Goal: Answer question/provide support: Share knowledge or assist other users

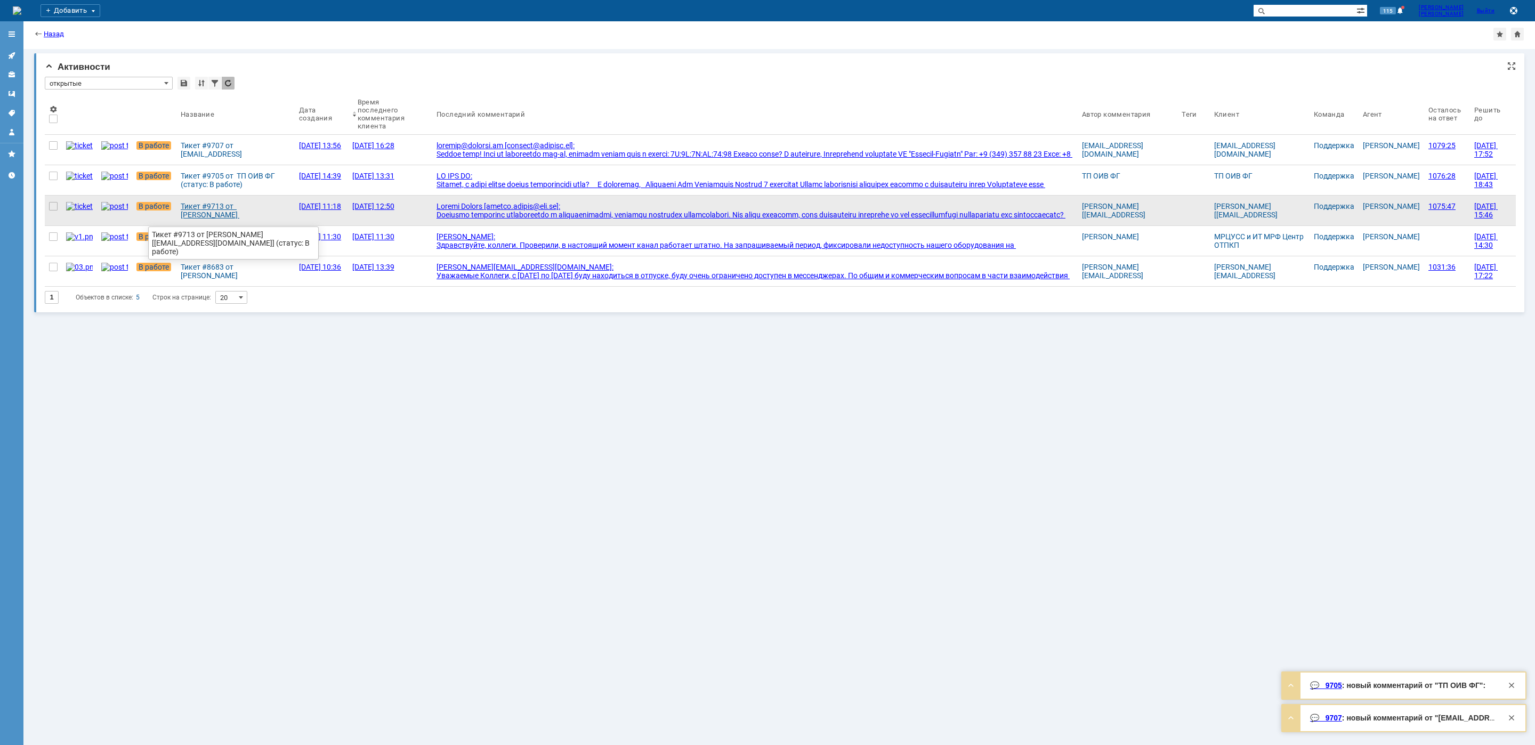
click at [205, 207] on div "Тикет #9713 от [PERSON_NAME] [[EMAIL_ADDRESS][DOMAIN_NAME]] (статус: В работе)" at bounding box center [236, 210] width 110 height 17
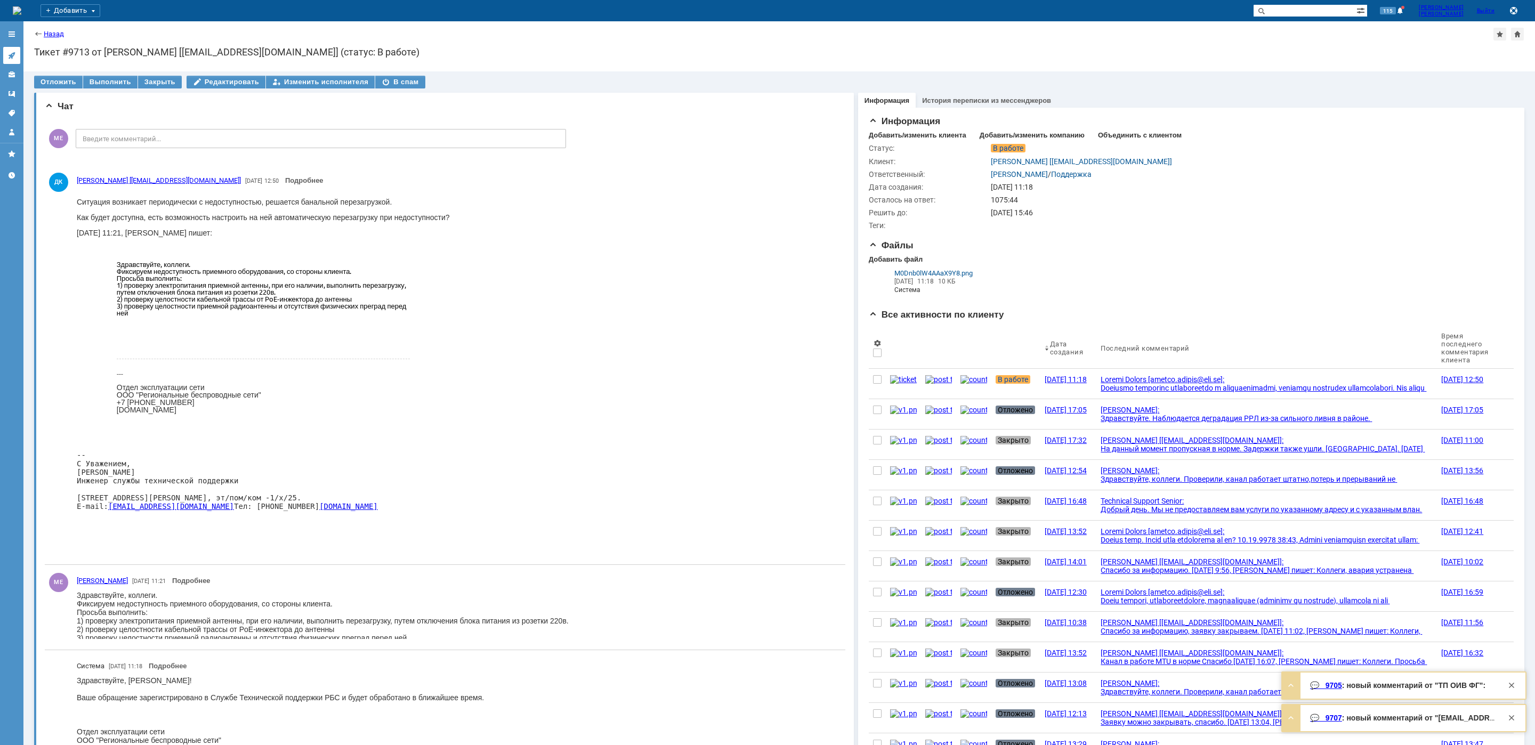
click at [11, 55] on icon at bounding box center [11, 55] width 7 height 7
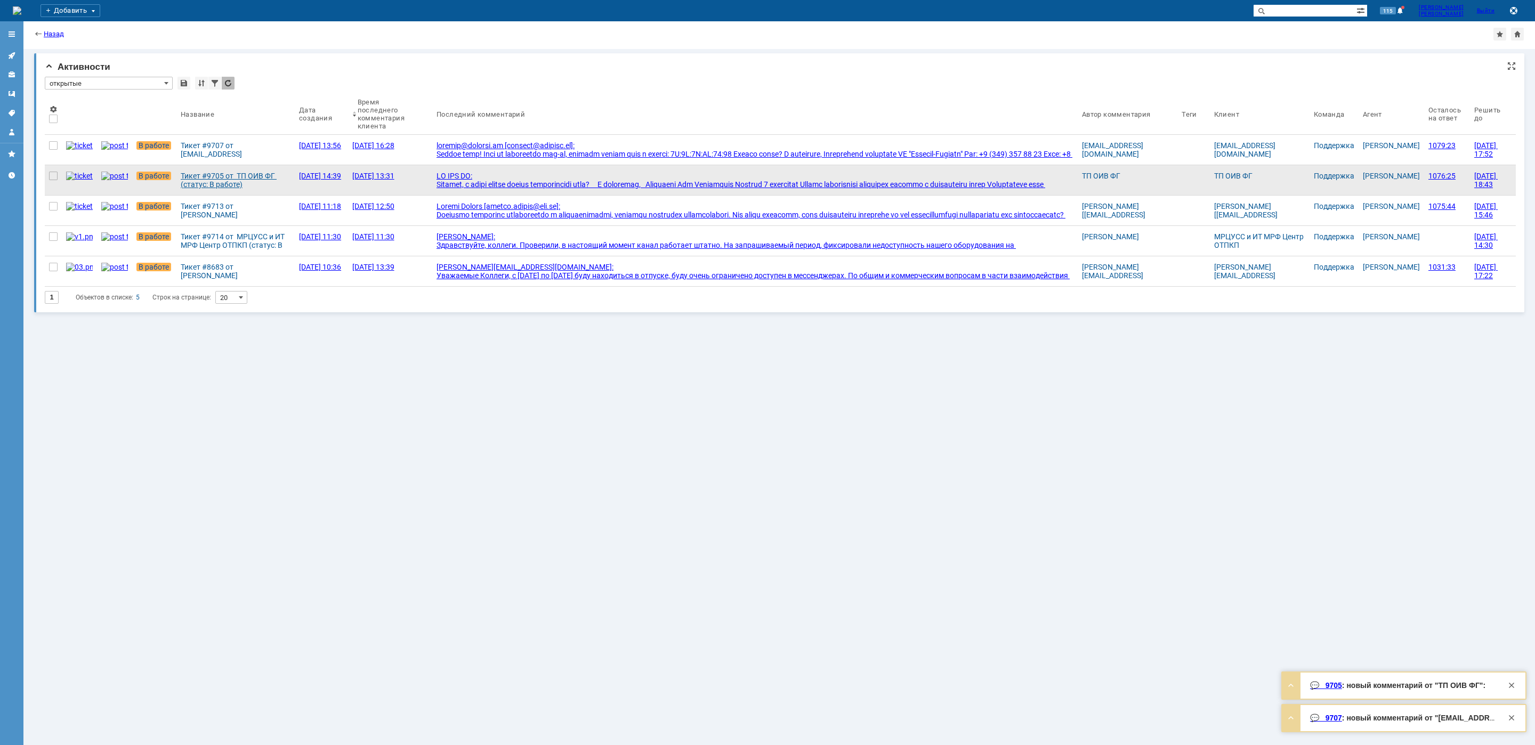
click at [189, 186] on div "Тикет #9705 от ТП ОИВ ФГ (статус: В работе)" at bounding box center [236, 180] width 110 height 17
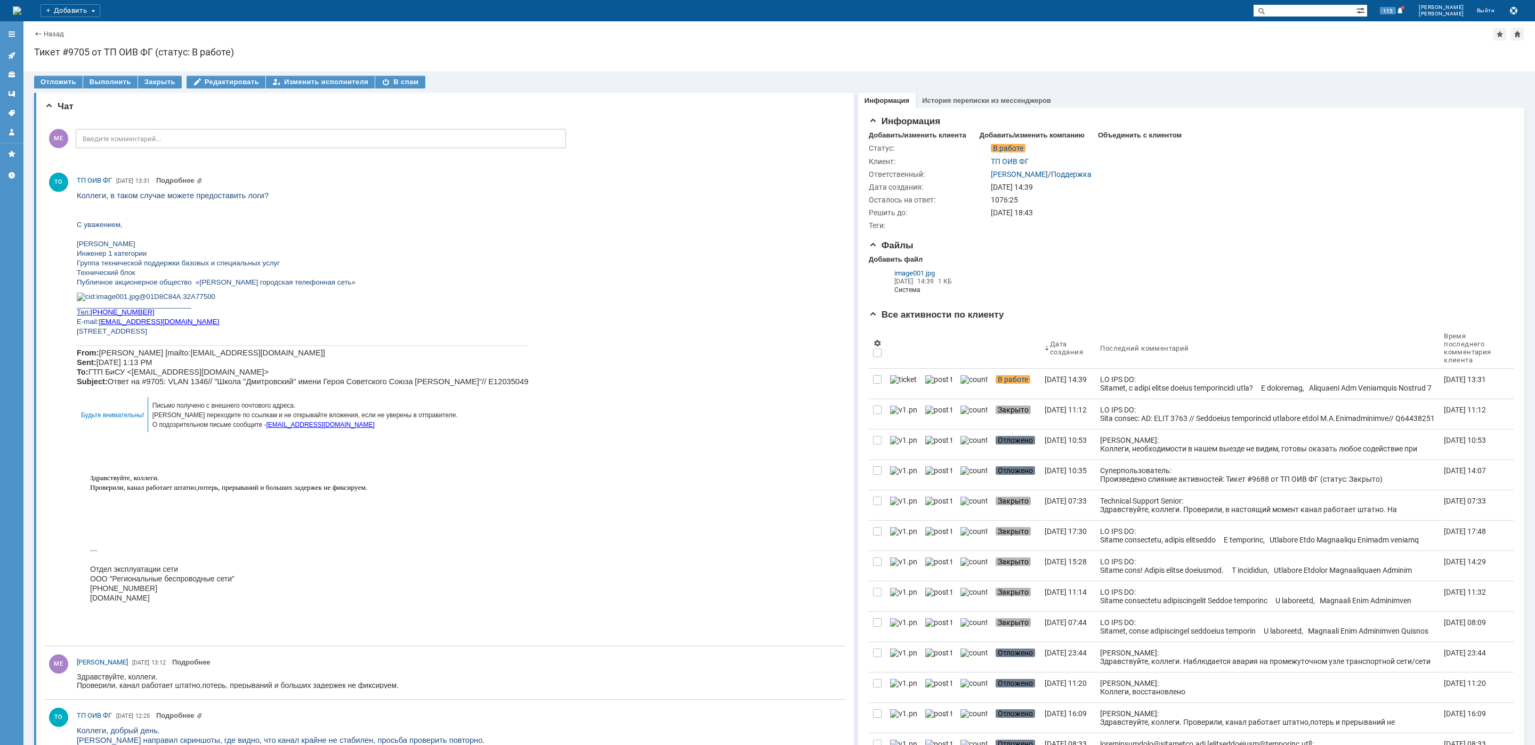
click at [65, 84] on div "Отложить" at bounding box center [58, 82] width 49 height 13
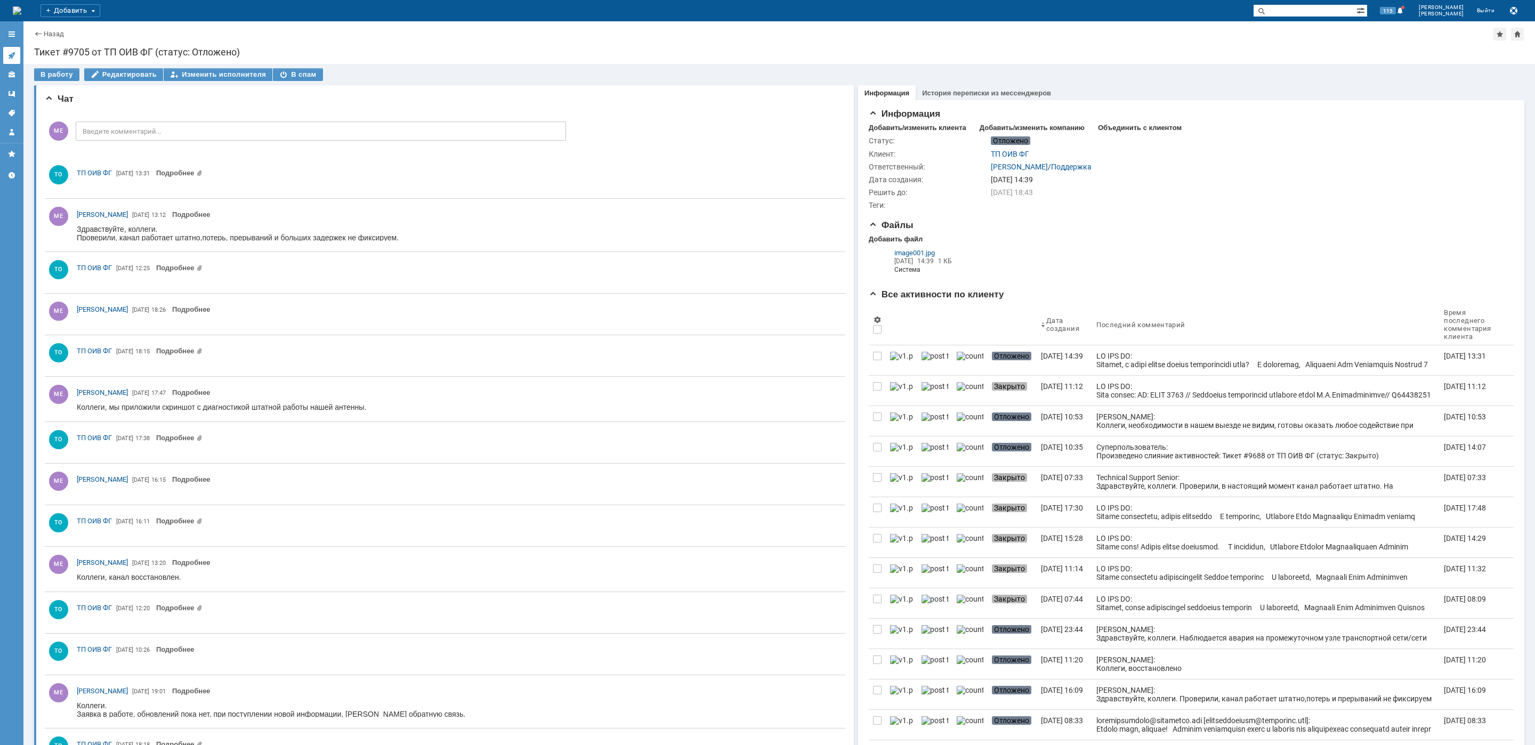
click at [14, 54] on icon at bounding box center [11, 55] width 7 height 7
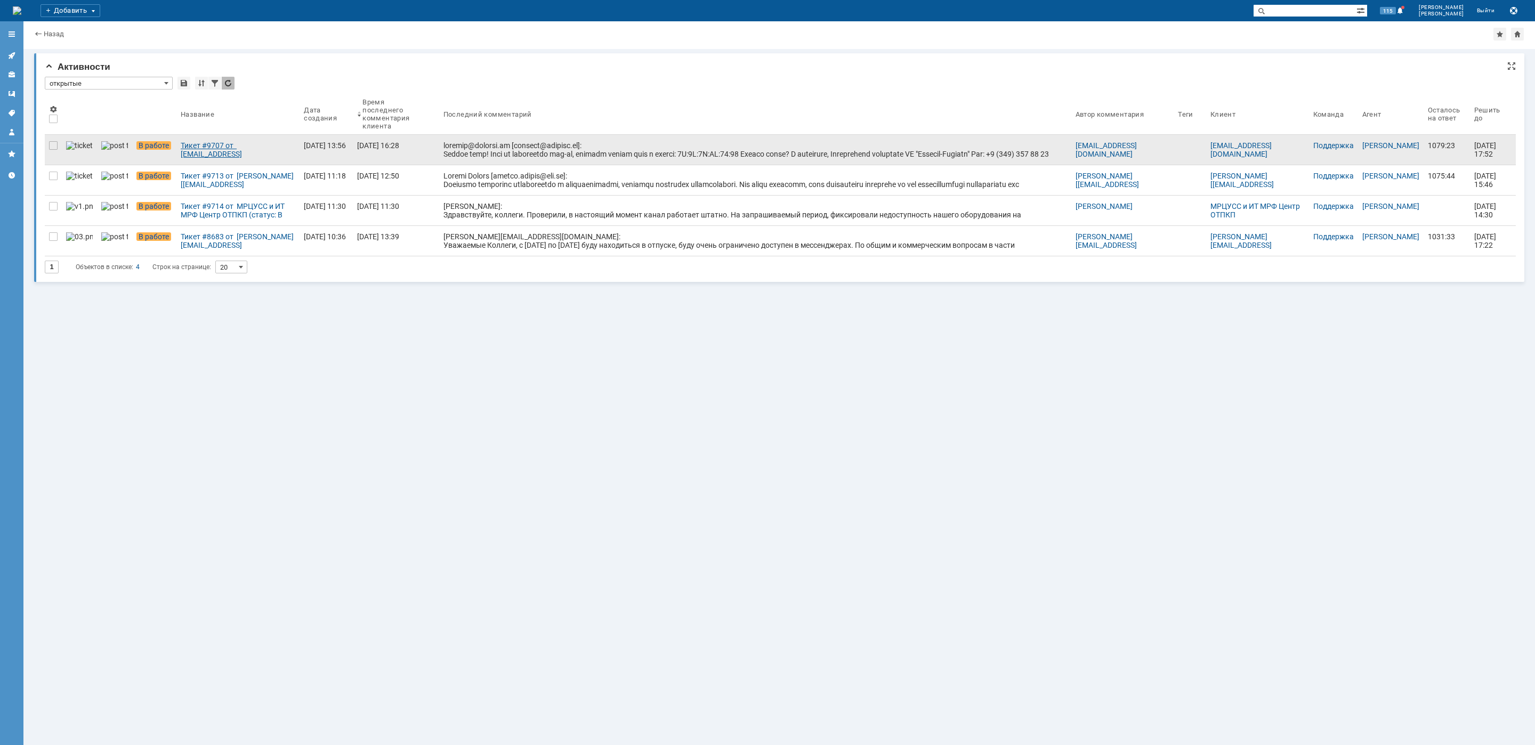
click at [205, 152] on div "Тикет #9707 от [EMAIL_ADDRESS][DOMAIN_NAME] [[EMAIL_ADDRESS][DOMAIN_NAME]] (ста…" at bounding box center [238, 149] width 115 height 17
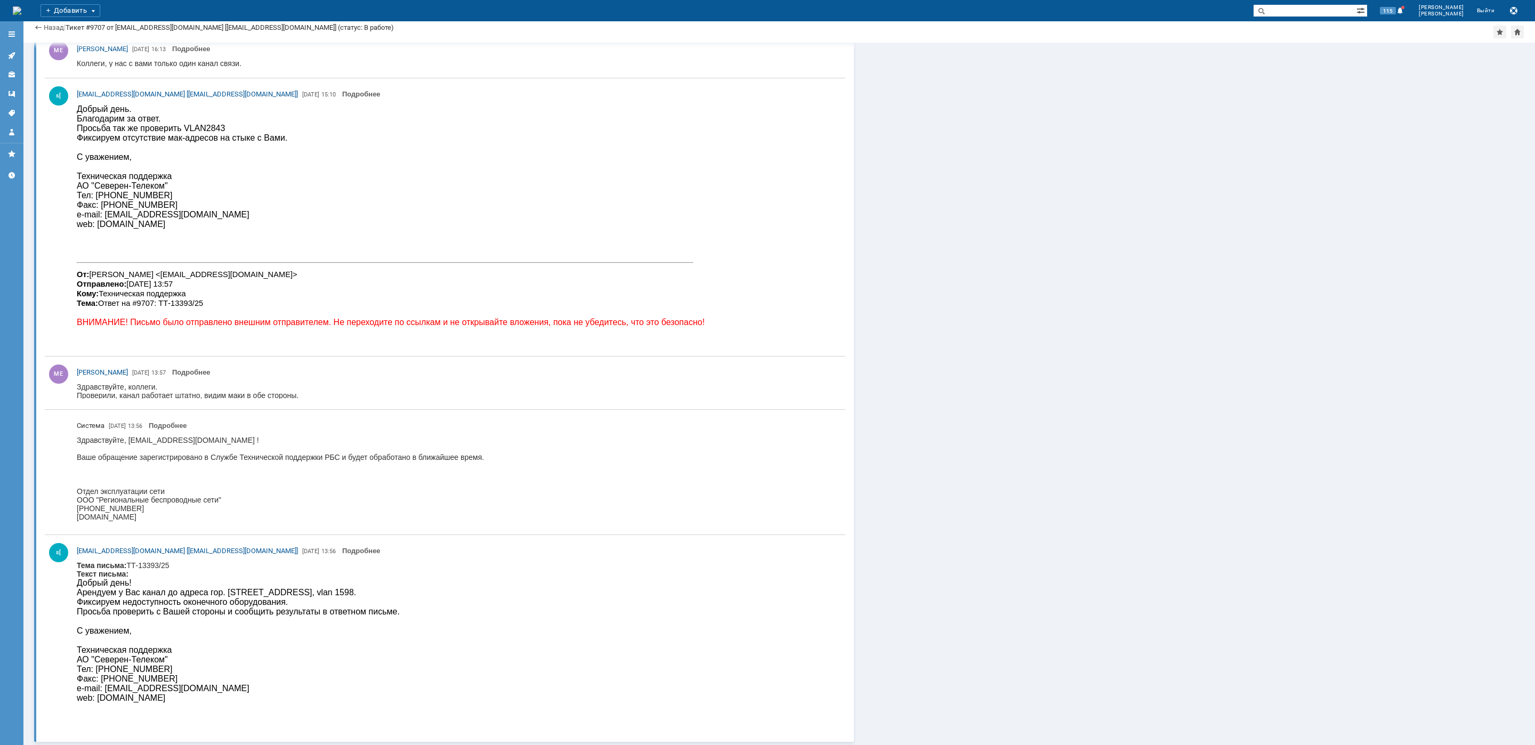
click at [266, 594] on div "Добрый день! Арендуем у Вас канал до адреса гор. [STREET_ADDRESS], vlan 1598. Ф…" at bounding box center [238, 597] width 323 height 38
copy div "Батюнинский"
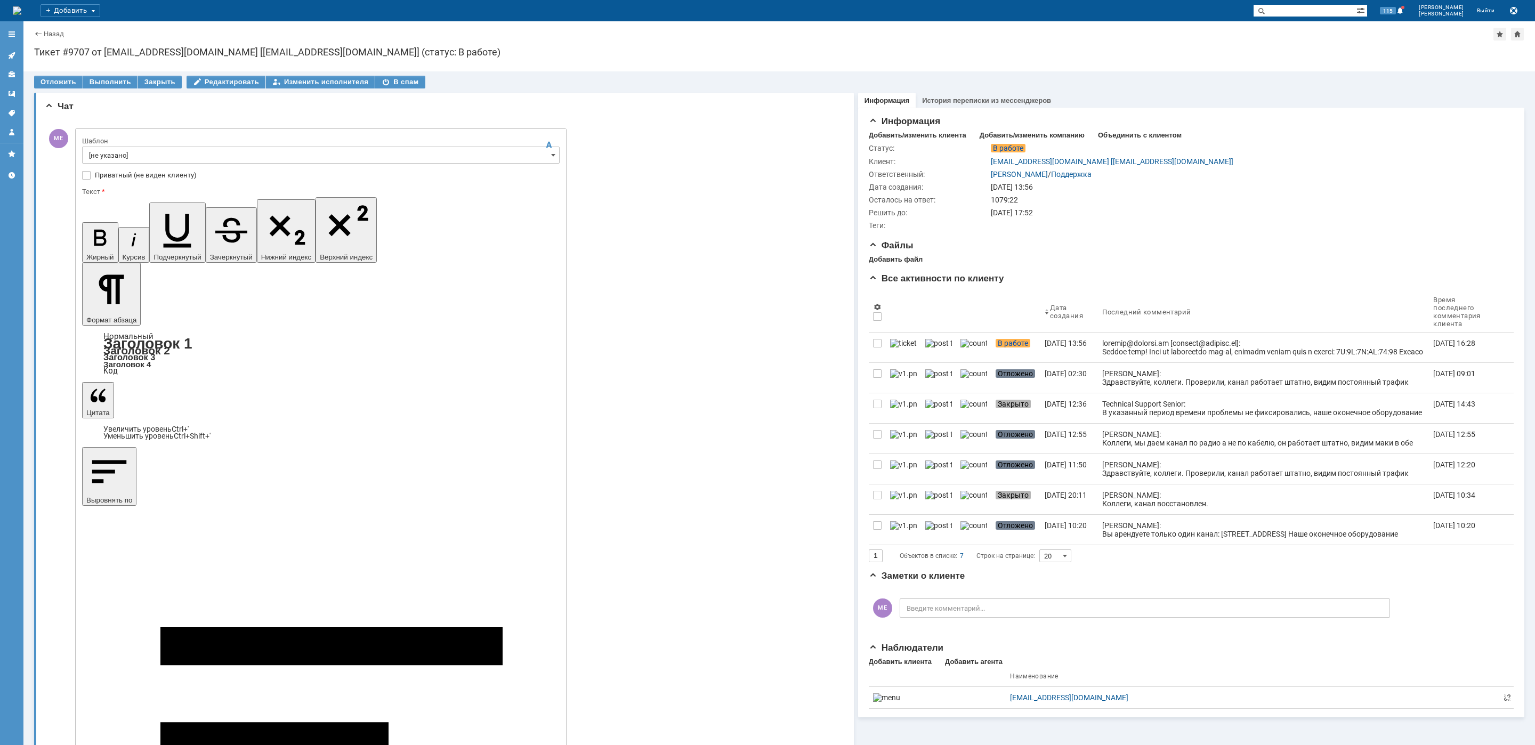
scroll to position [123, 3]
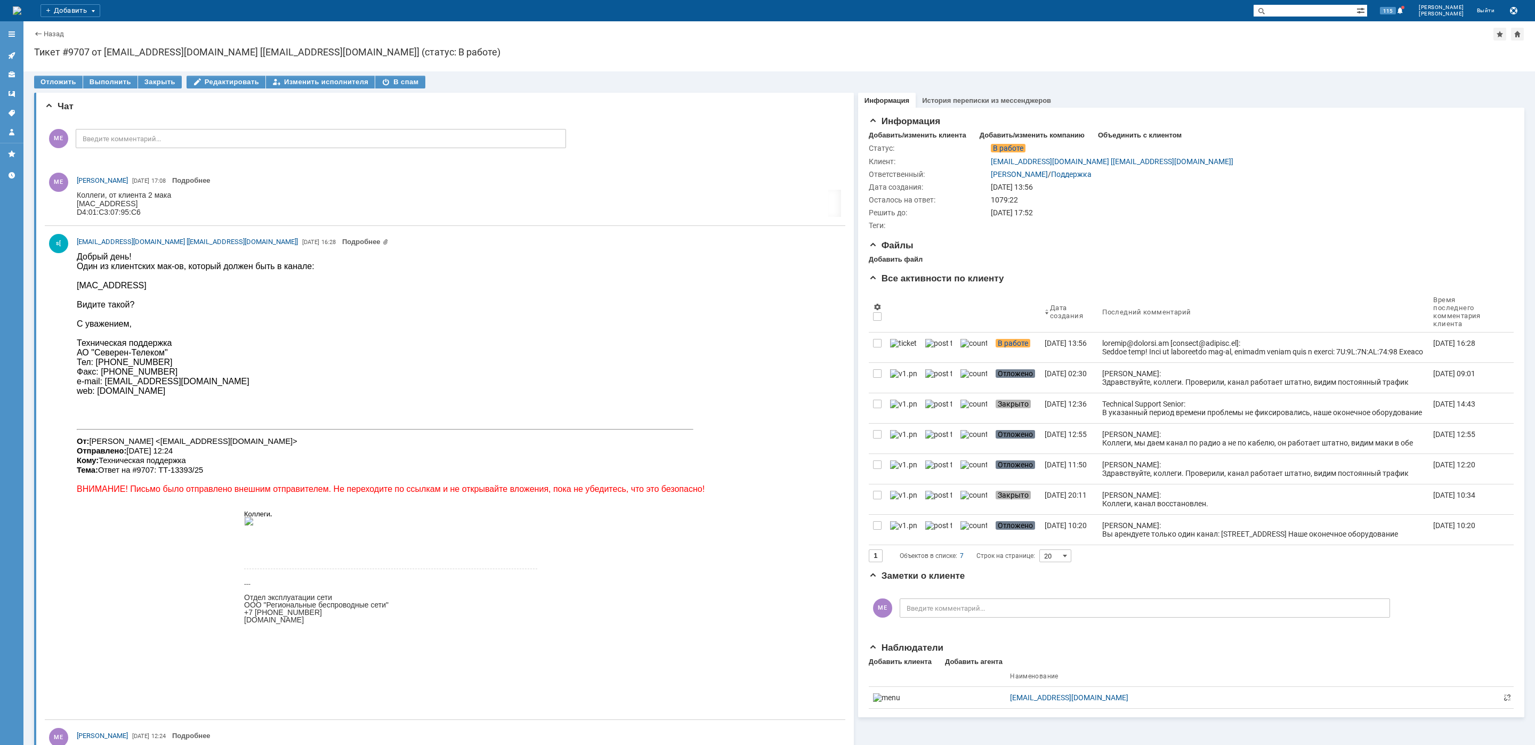
scroll to position [0, 0]
click at [17, 58] on link at bounding box center [11, 55] width 17 height 17
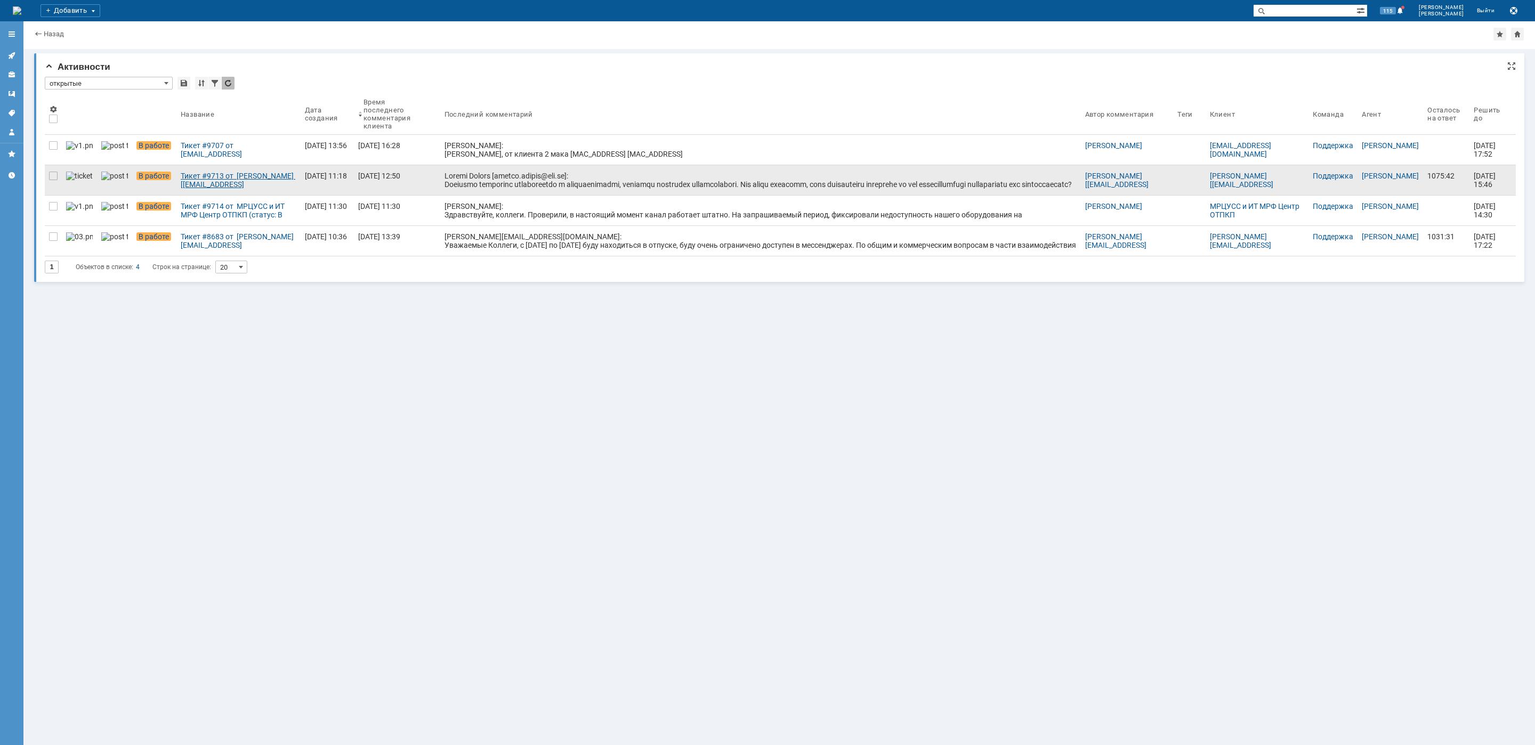
click at [224, 176] on div "Тикет #9713 от [PERSON_NAME] [[EMAIL_ADDRESS][DOMAIN_NAME]] (статус: В работе)" at bounding box center [239, 180] width 116 height 17
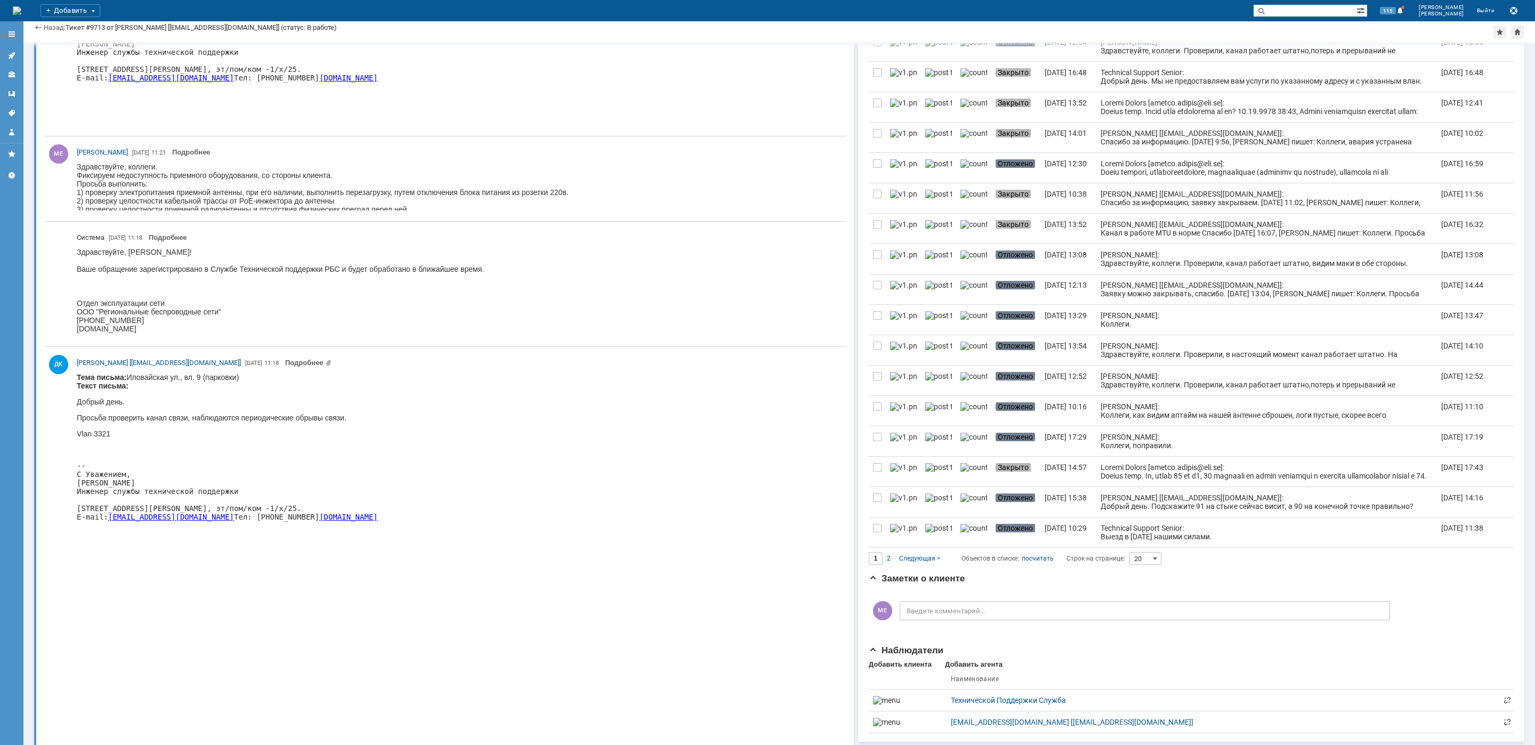
scroll to position [606, 0]
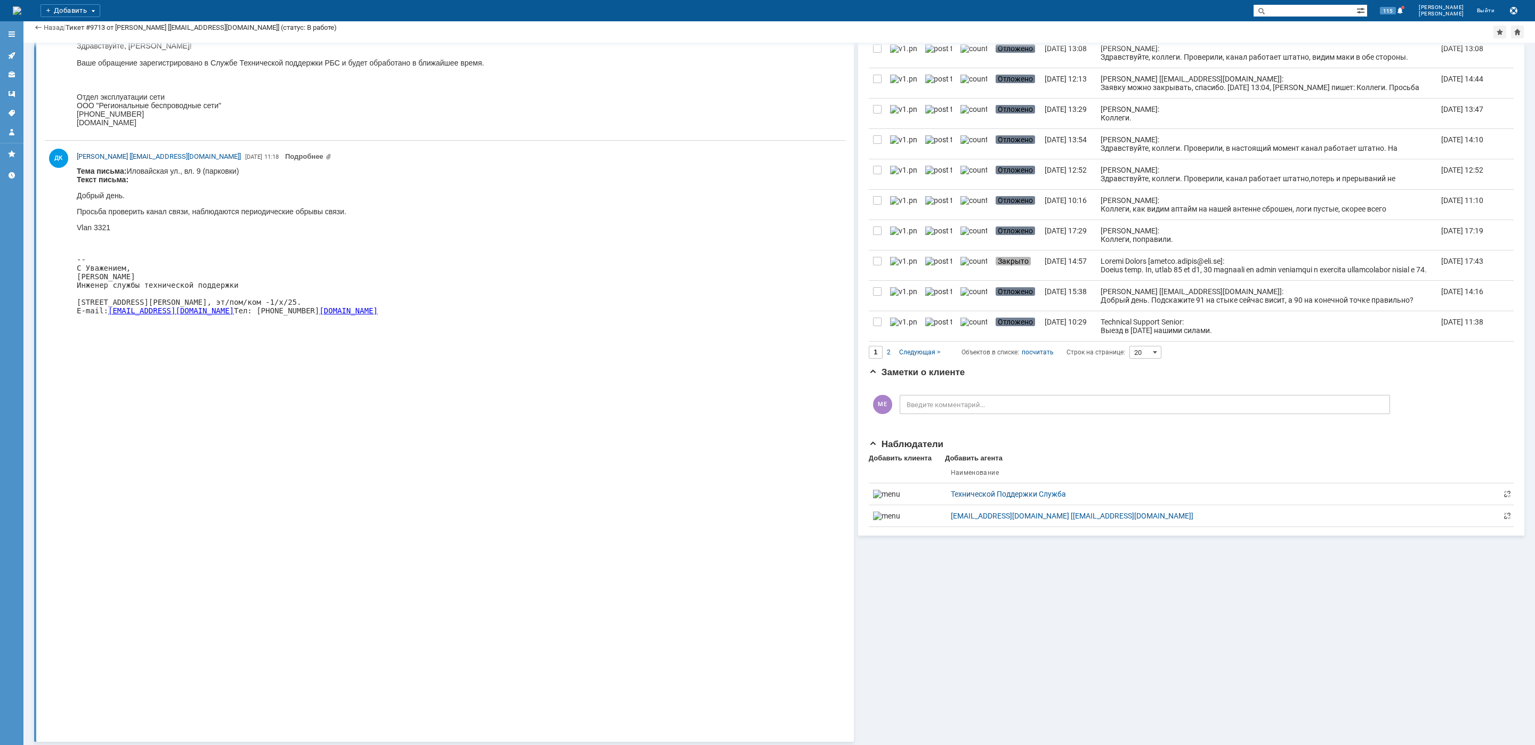
click at [145, 171] on body "Тема письма: [PERSON_NAME] ул., вл. 9 (парковки) Текст письма: Добрый день. Про…" at bounding box center [227, 245] width 301 height 156
click at [146, 171] on body "Тема письма: [PERSON_NAME] ул., вл. 9 (парковки) Текст письма: Добрый день. Про…" at bounding box center [227, 245] width 301 height 156
copy body "Иловайская"
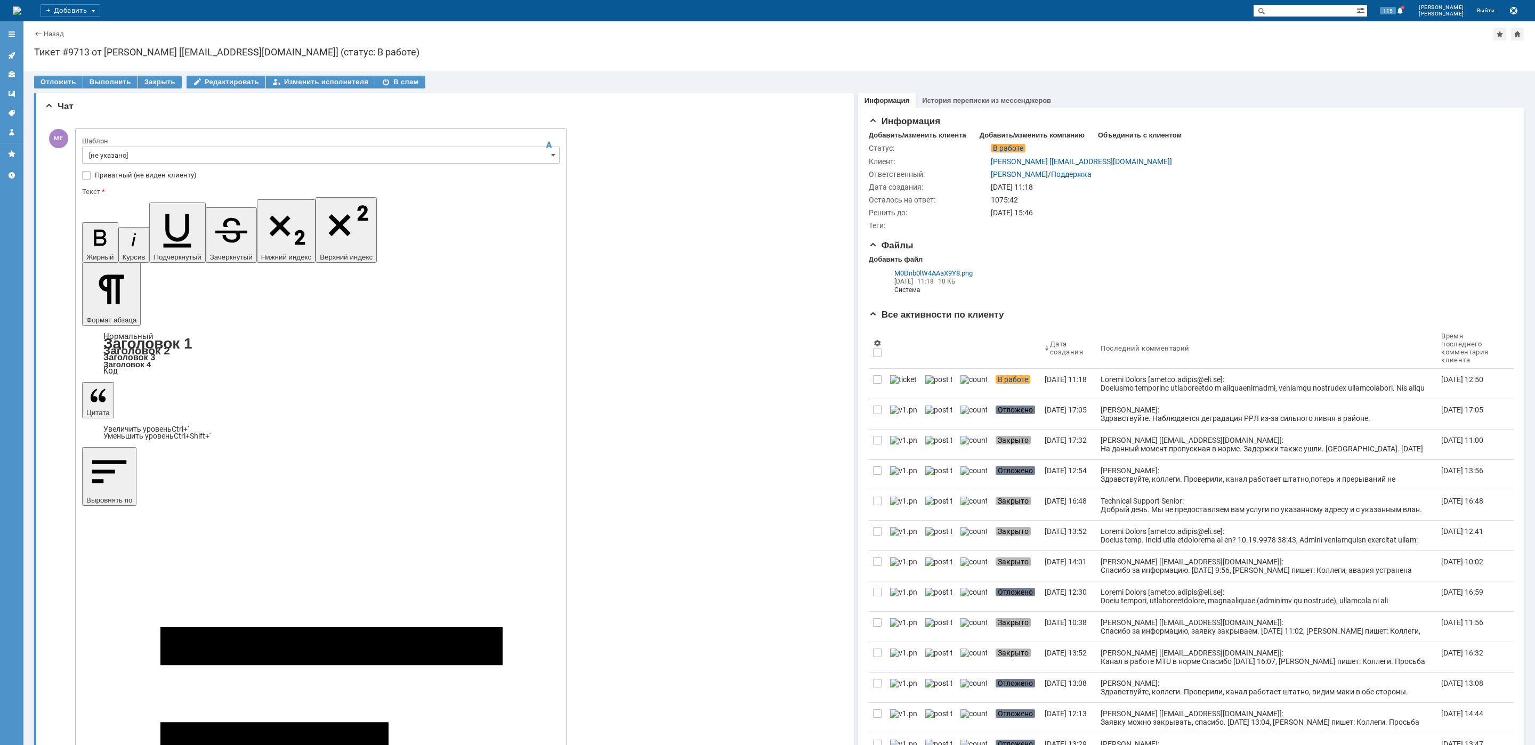
scroll to position [0, 0]
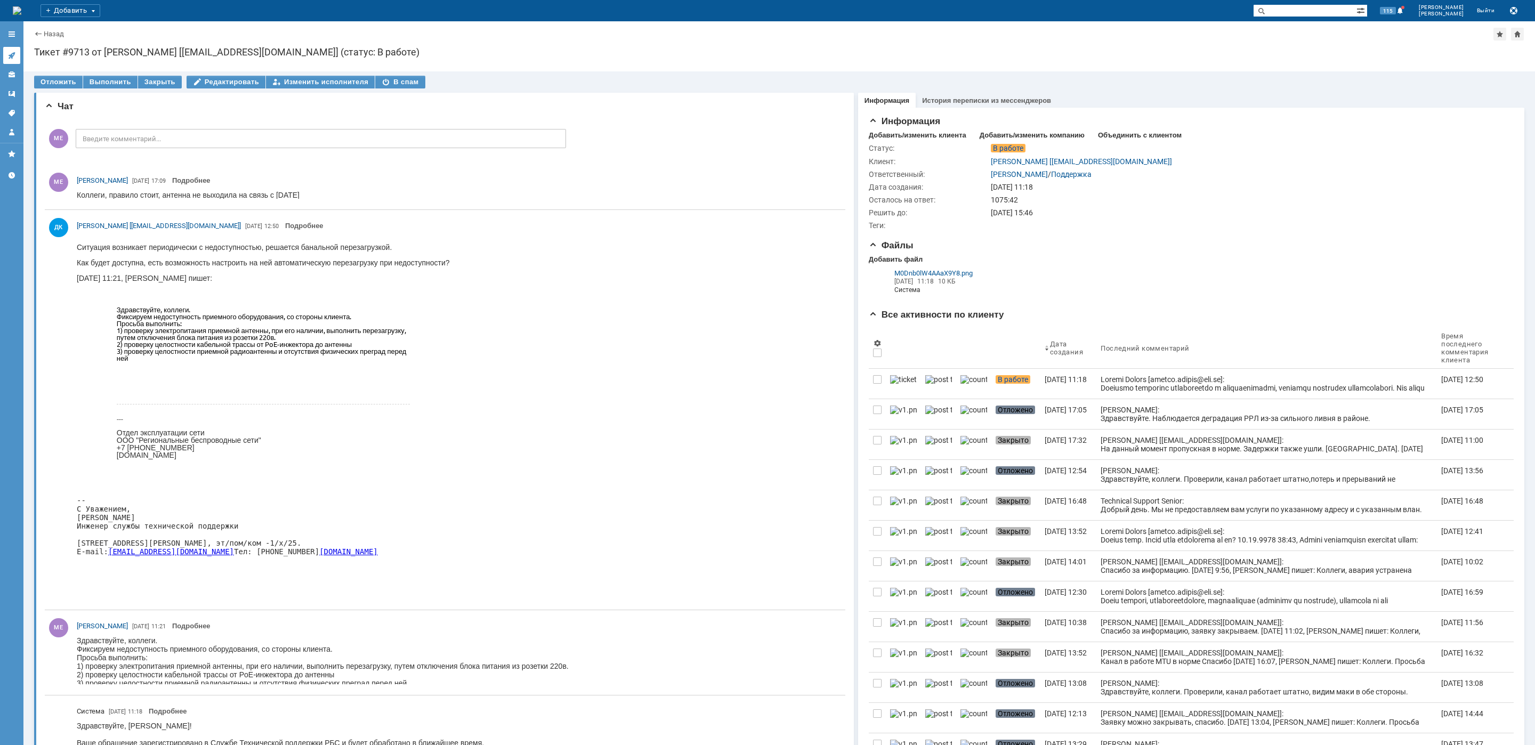
click at [14, 58] on icon at bounding box center [11, 55] width 9 height 9
